Goal: Transaction & Acquisition: Purchase product/service

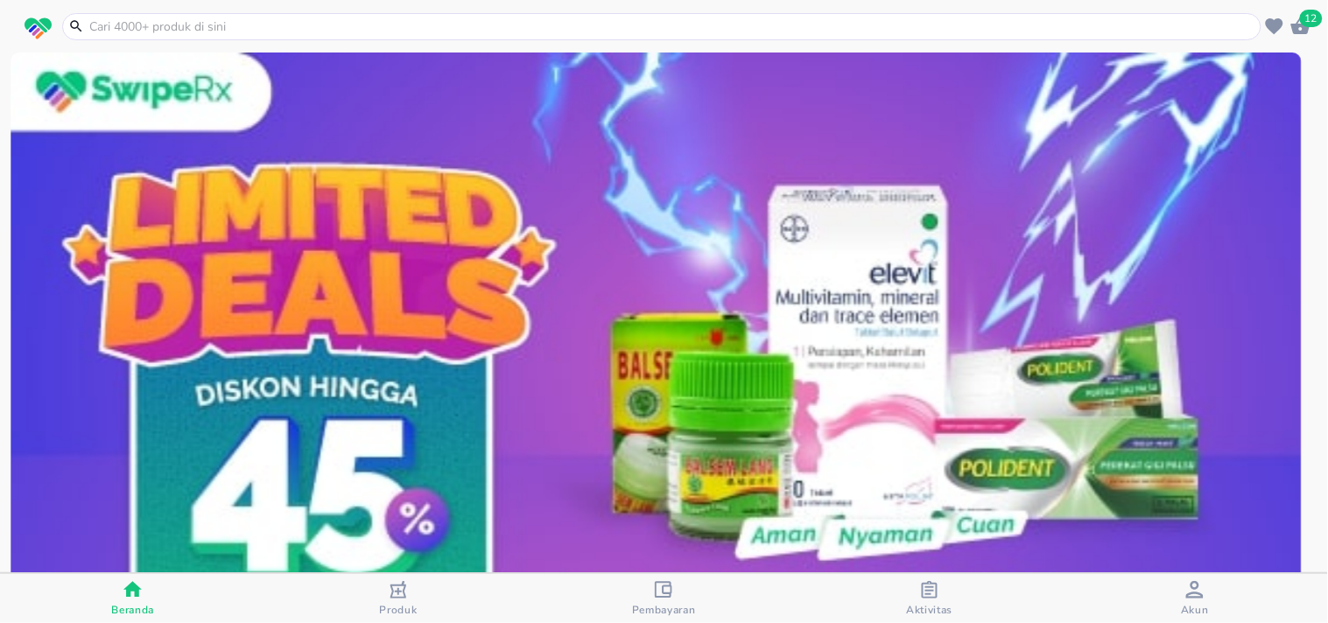
click at [145, 24] on input "text" at bounding box center [672, 27] width 1169 height 18
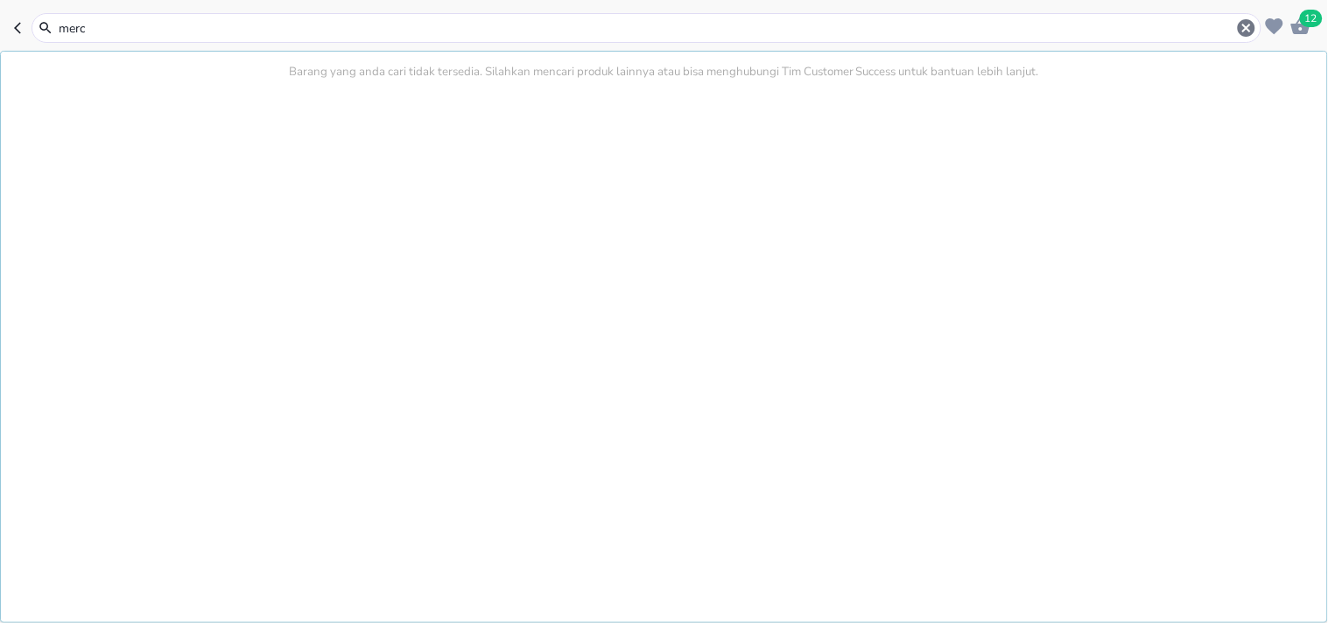
type input "merco"
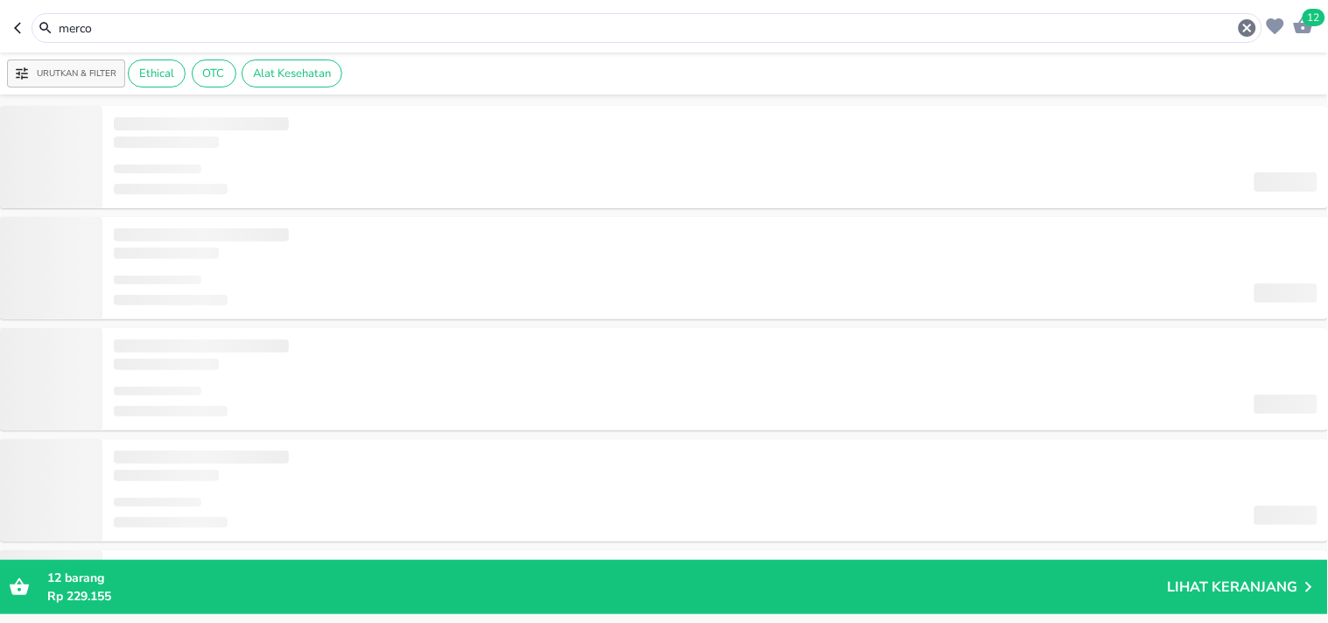
click at [114, 23] on input "merco" at bounding box center [647, 28] width 1180 height 18
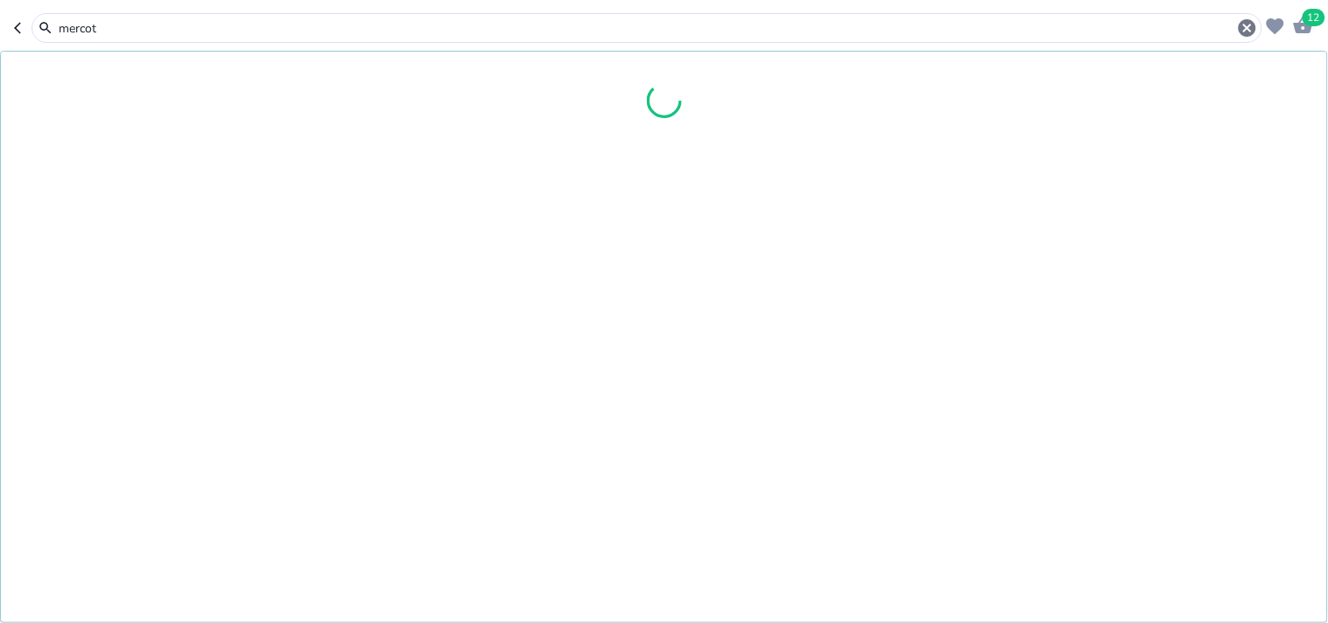
type input "mercot"
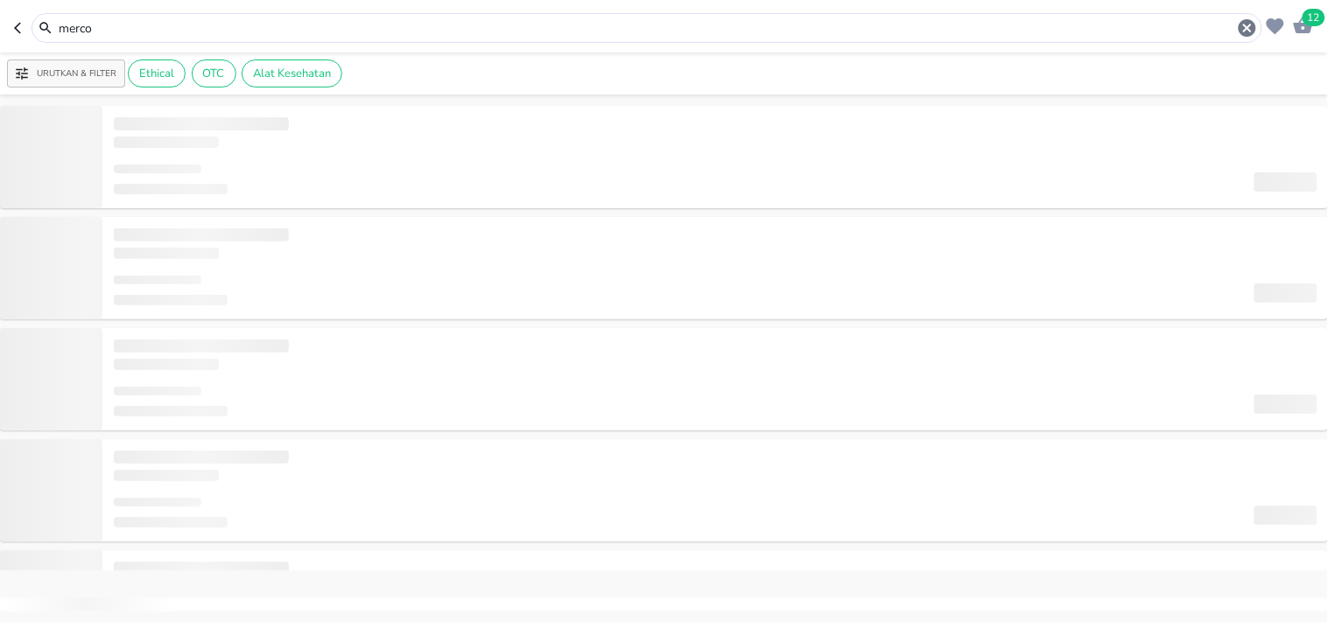
type input "merco"
click at [14, 32] on icon "button" at bounding box center [21, 28] width 14 height 14
